Goal: Task Accomplishment & Management: Manage account settings

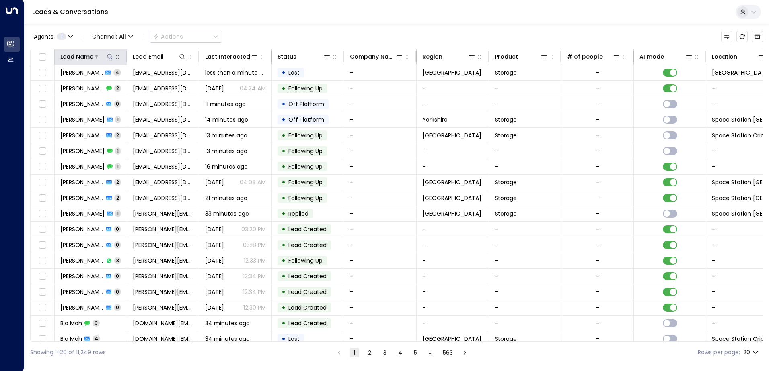
click at [106, 55] on button at bounding box center [110, 57] width 8 height 8
type input "******"
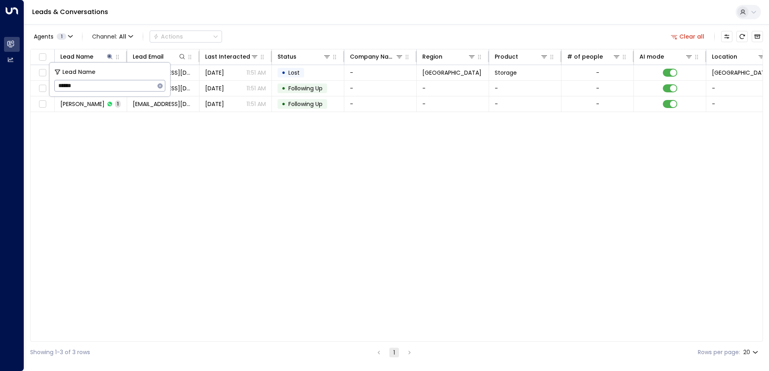
click at [244, 33] on div "Agents 1 Channel: All Actions Clear all" at bounding box center [396, 36] width 732 height 17
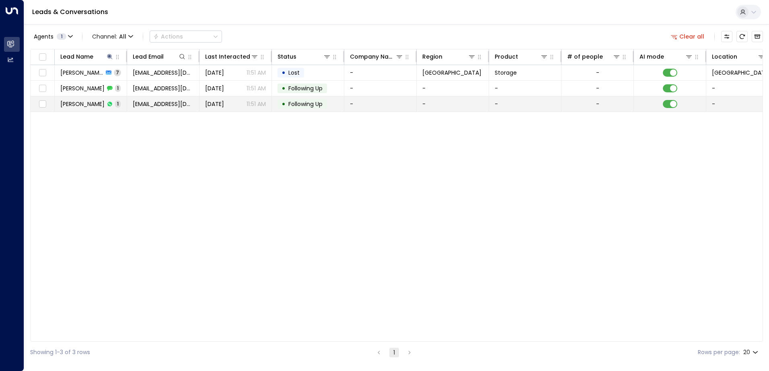
click at [271, 106] on td "[DATE] 11:51 AM" at bounding box center [235, 103] width 72 height 15
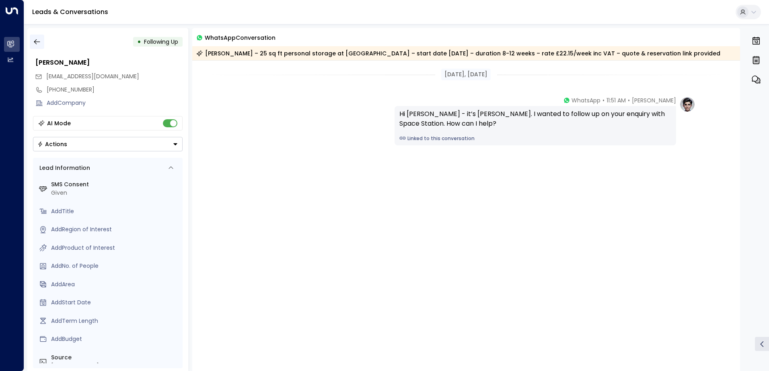
click at [35, 41] on icon "button" at bounding box center [37, 41] width 6 height 5
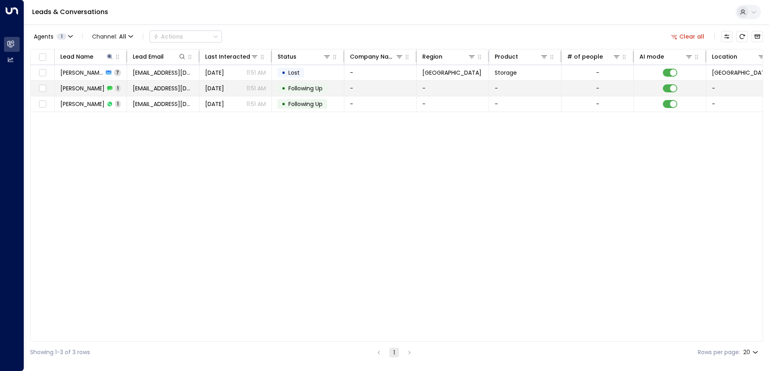
click at [197, 87] on td "[EMAIL_ADDRESS][DOMAIN_NAME]" at bounding box center [163, 88] width 72 height 15
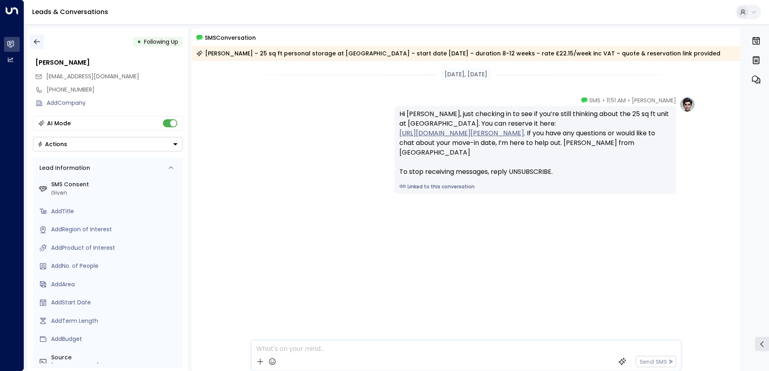
click at [33, 37] on button "button" at bounding box center [37, 42] width 14 height 14
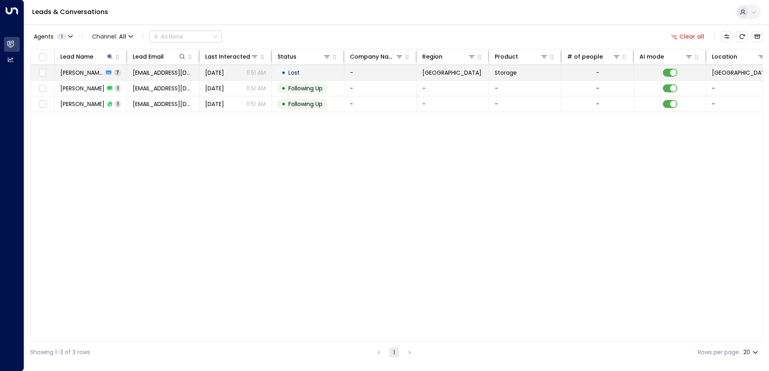
click at [160, 70] on span "[EMAIL_ADDRESS][DOMAIN_NAME]" at bounding box center [163, 73] width 61 height 8
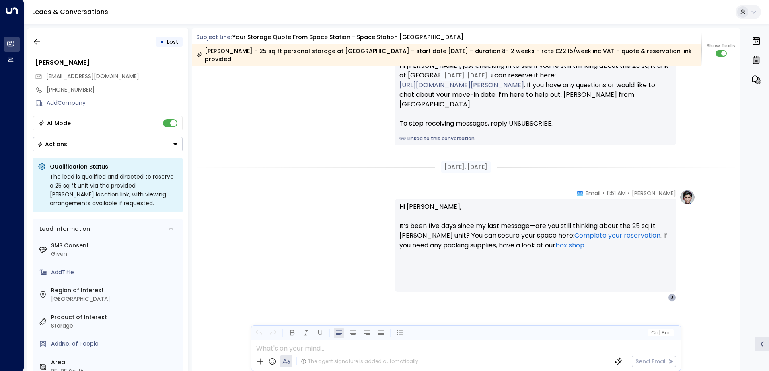
scroll to position [2237, 0]
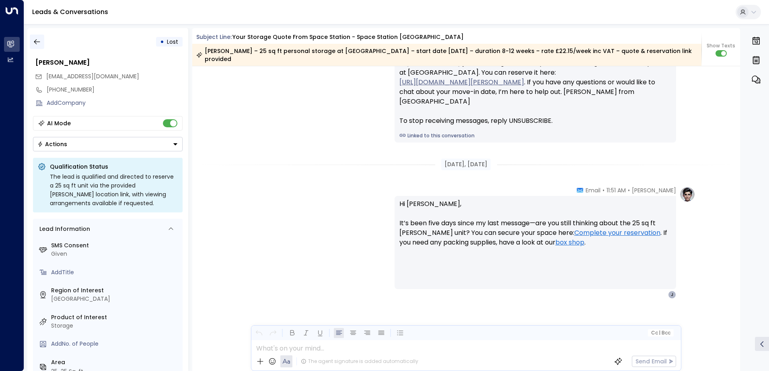
click at [37, 40] on icon "button" at bounding box center [37, 42] width 8 height 8
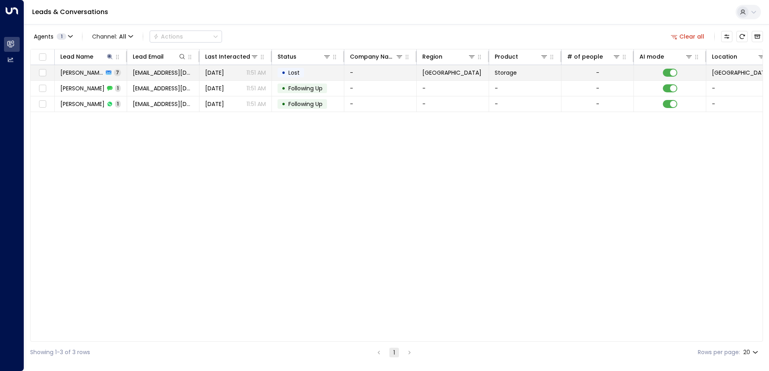
click at [224, 73] on span "[DATE]" at bounding box center [214, 73] width 19 height 8
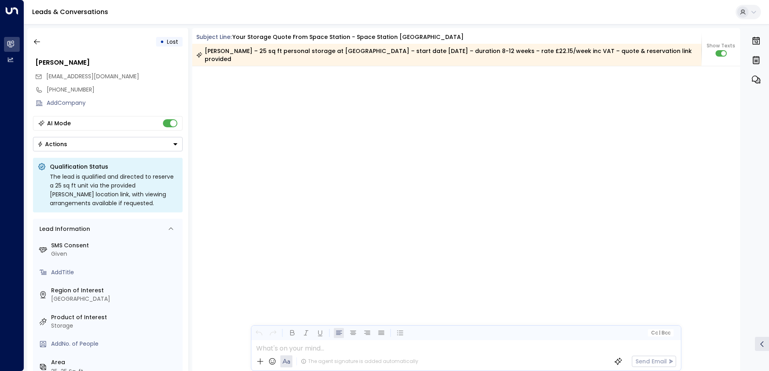
scroll to position [2731, 0]
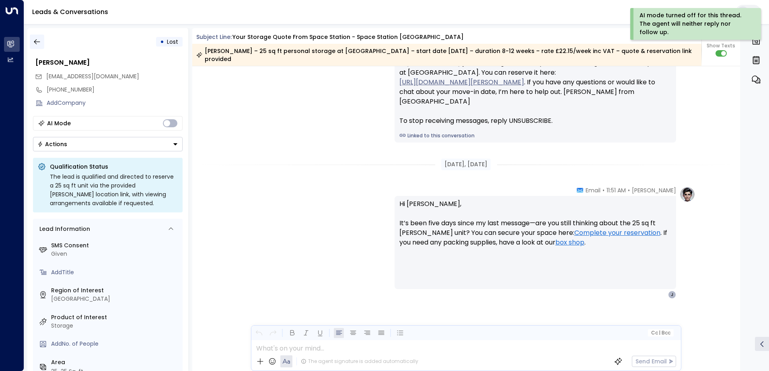
click at [33, 41] on icon "button" at bounding box center [37, 42] width 8 height 8
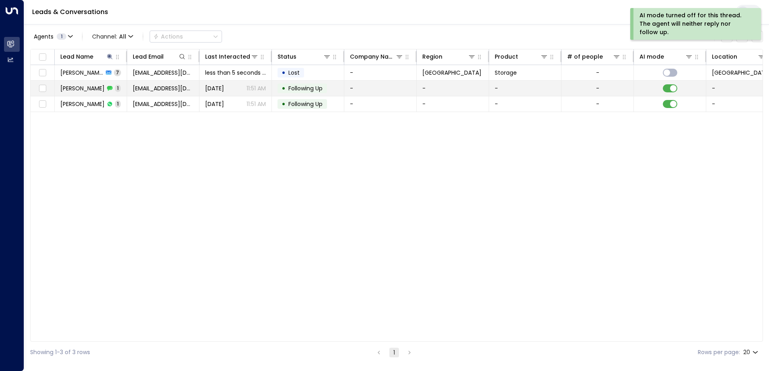
click at [170, 86] on span "[EMAIL_ADDRESS][DOMAIN_NAME]" at bounding box center [163, 88] width 61 height 8
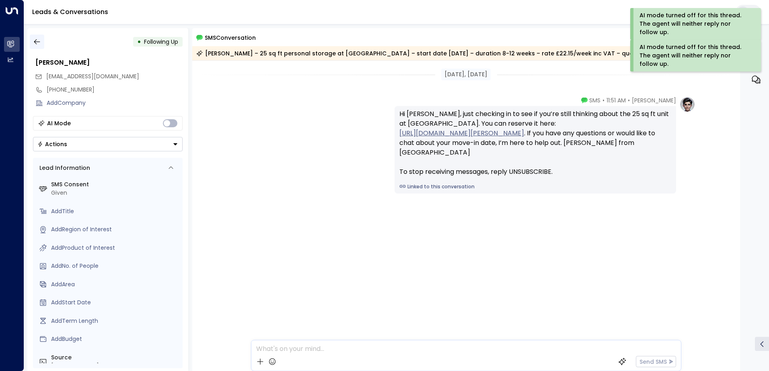
click at [40, 39] on icon "button" at bounding box center [37, 42] width 8 height 8
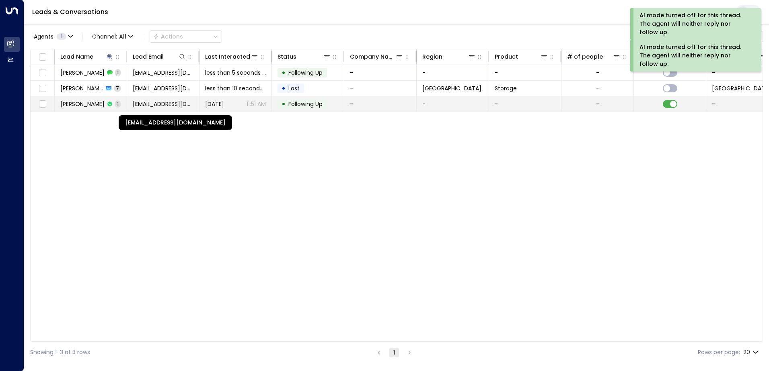
click at [144, 105] on span "[EMAIL_ADDRESS][DOMAIN_NAME]" at bounding box center [163, 104] width 61 height 8
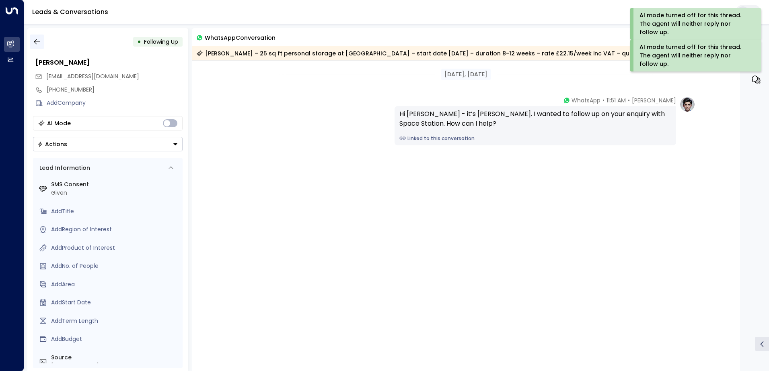
click at [40, 42] on icon "button" at bounding box center [37, 41] width 6 height 5
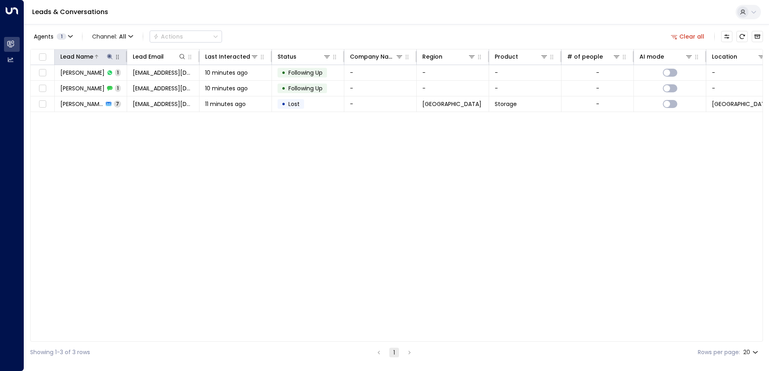
click at [108, 55] on icon at bounding box center [110, 56] width 6 height 6
click at [0, 84] on html "Overview Leads & Conversations Leads & Conversations Analytics Analytics Leads …" at bounding box center [384, 181] width 769 height 363
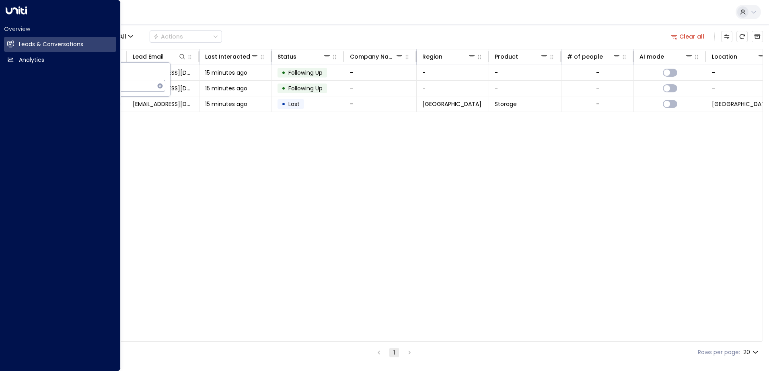
type input "*******"
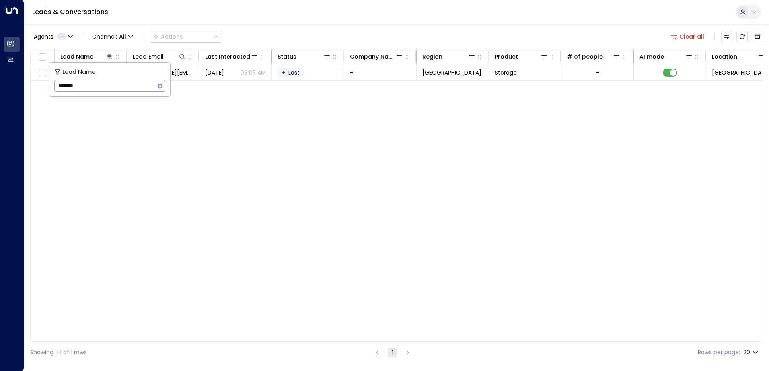
click at [296, 39] on div "Agents 1 Channel: All Actions Clear all" at bounding box center [396, 36] width 732 height 17
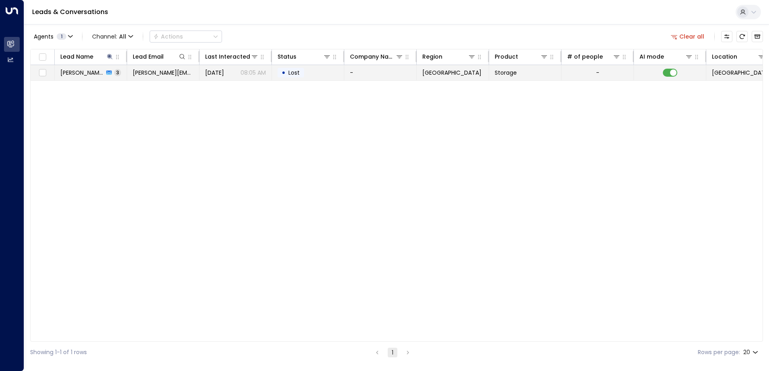
click at [92, 71] on span "Valeria Borgia" at bounding box center [81, 73] width 43 height 8
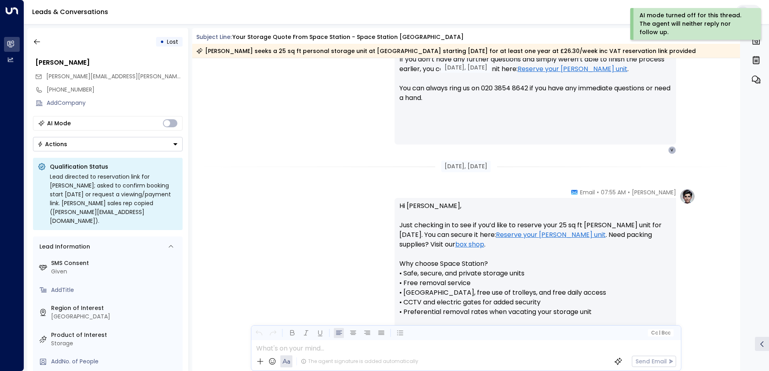
scroll to position [711, 0]
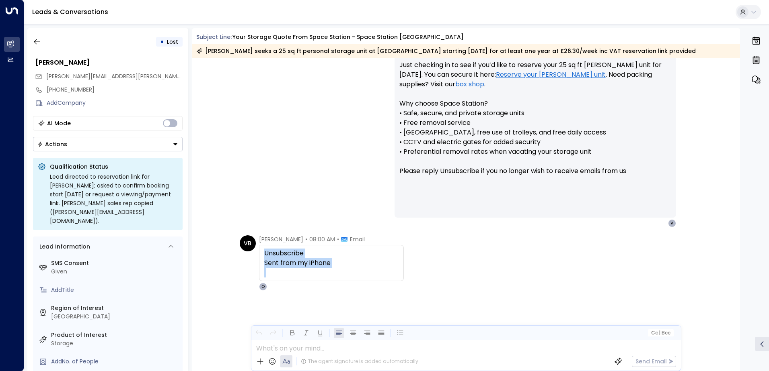
drag, startPoint x: 263, startPoint y: 253, endPoint x: 341, endPoint y: 269, distance: 79.3
click at [341, 269] on div "Unsubscribe Sent from my iPhone" at bounding box center [331, 263] width 134 height 29
drag, startPoint x: 341, startPoint y: 269, endPoint x: 299, endPoint y: 260, distance: 43.1
copy div "Unsubscribe Sent from my iPhone"
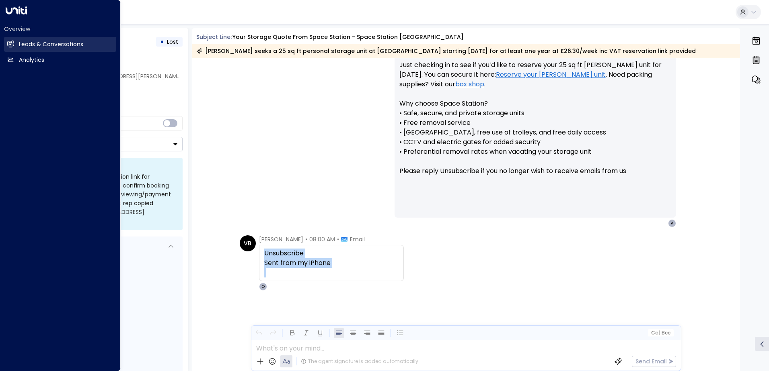
click at [25, 44] on h2 "Leads & Conversations" at bounding box center [51, 44] width 64 height 8
